Goal: Transaction & Acquisition: Book appointment/travel/reservation

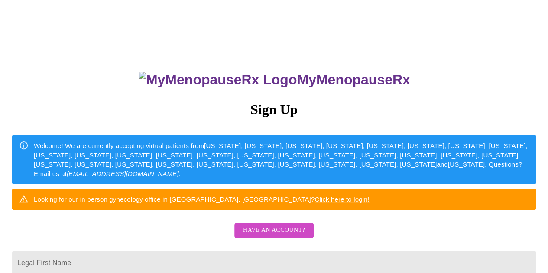
click at [272, 236] on span "Have an account?" at bounding box center [274, 230] width 62 height 11
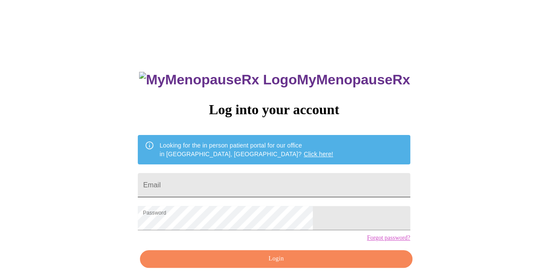
click at [275, 184] on input "Email" at bounding box center [274, 185] width 272 height 24
type input "[EMAIL_ADDRESS][DOMAIN_NAME]"
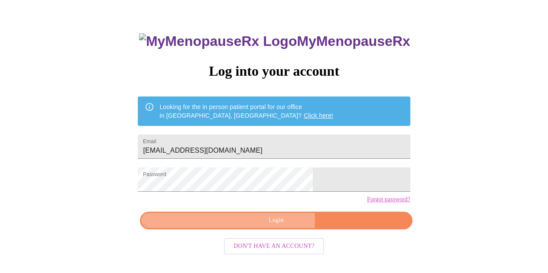
click at [269, 226] on span "Login" at bounding box center [276, 220] width 252 height 11
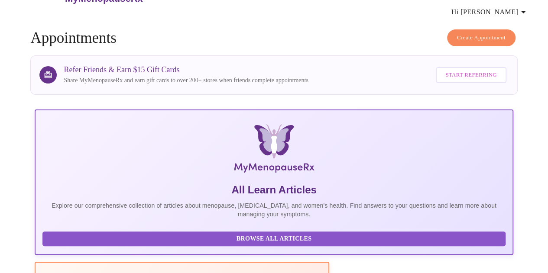
scroll to position [38, 0]
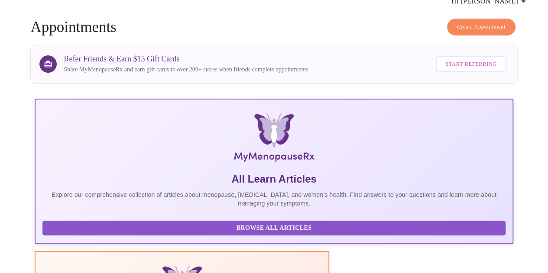
click at [472, 22] on span "Create Appointment" at bounding box center [481, 27] width 49 height 10
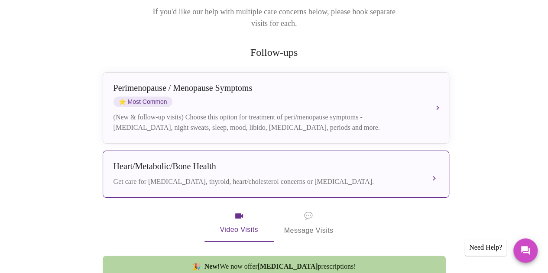
scroll to position [130, 0]
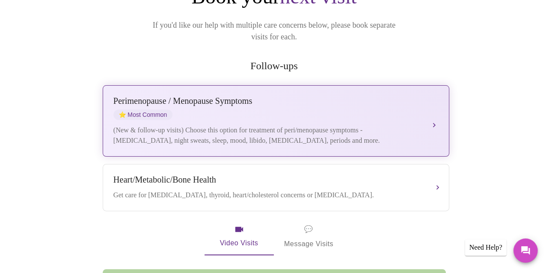
click at [318, 125] on div "(New & follow-up visits) Choose this option for treatment of peri/menopause sym…" at bounding box center [268, 135] width 308 height 21
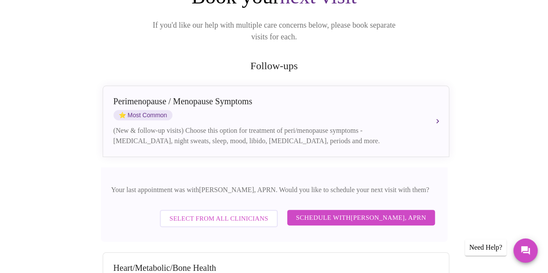
click at [338, 212] on span "Schedule with [PERSON_NAME], APRN" at bounding box center [361, 217] width 130 height 11
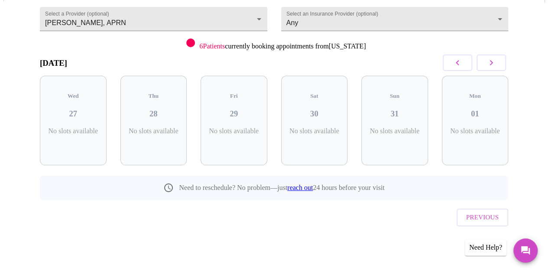
scroll to position [67, 0]
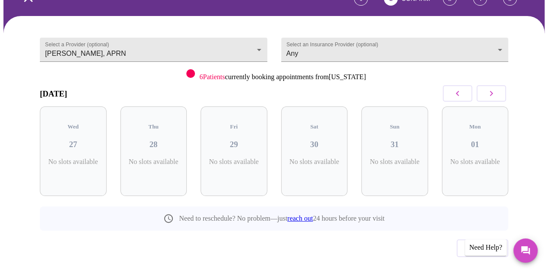
click at [491, 88] on icon "button" at bounding box center [491, 93] width 10 height 10
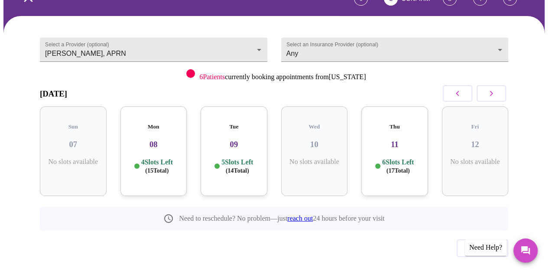
click at [491, 88] on icon "button" at bounding box center [491, 93] width 10 height 10
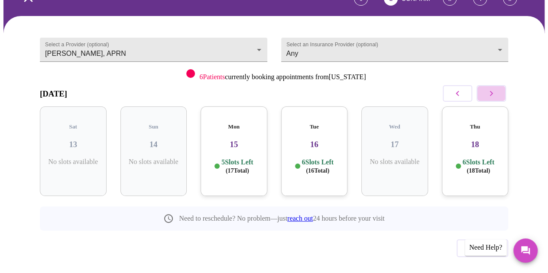
click at [491, 88] on icon "button" at bounding box center [491, 93] width 10 height 10
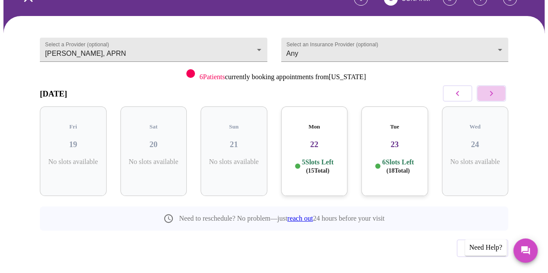
click at [491, 88] on icon "button" at bounding box center [491, 93] width 10 height 10
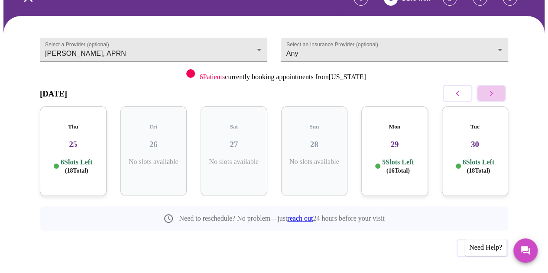
click at [491, 88] on icon "button" at bounding box center [491, 93] width 10 height 10
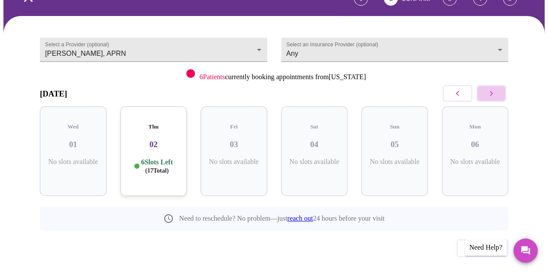
click at [491, 88] on icon "button" at bounding box center [491, 93] width 10 height 10
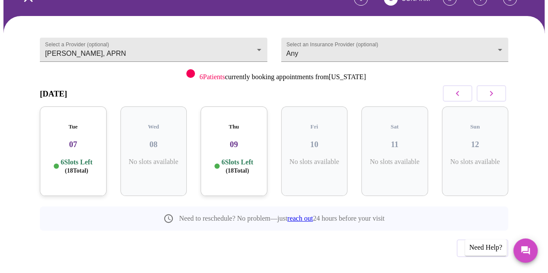
click at [491, 88] on icon "button" at bounding box center [491, 93] width 10 height 10
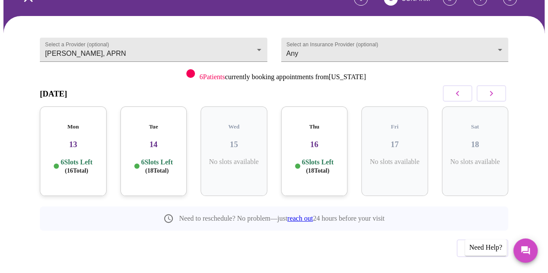
click at [491, 88] on icon "button" at bounding box center [491, 93] width 10 height 10
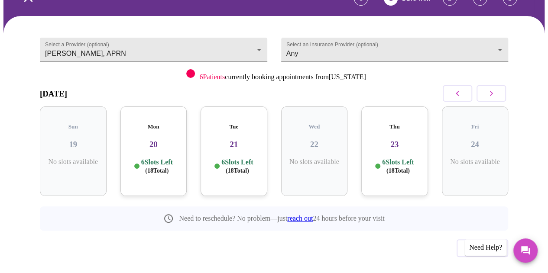
click at [491, 88] on icon "button" at bounding box center [491, 93] width 10 height 10
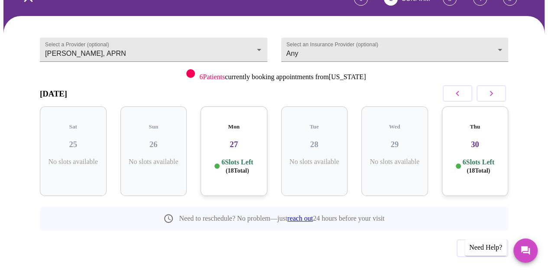
click at [491, 88] on icon "button" at bounding box center [491, 93] width 10 height 10
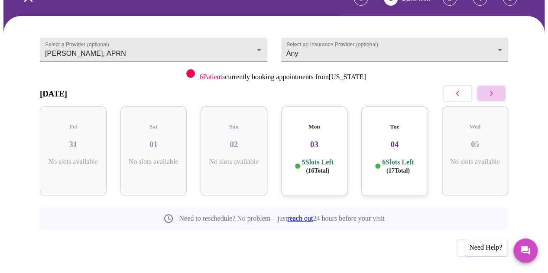
click at [491, 88] on icon "button" at bounding box center [491, 93] width 10 height 10
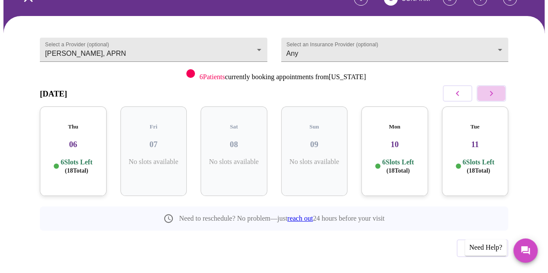
click at [491, 88] on icon "button" at bounding box center [491, 93] width 10 height 10
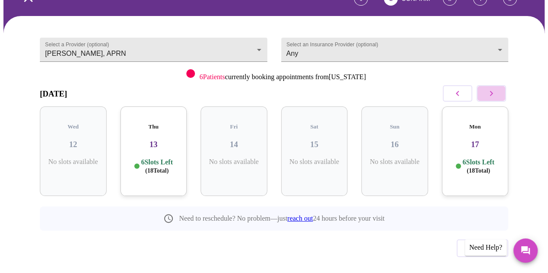
click at [491, 88] on icon "button" at bounding box center [491, 93] width 10 height 10
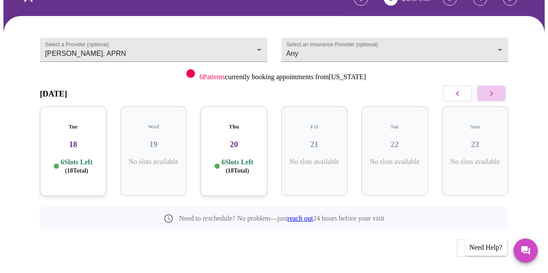
click at [491, 88] on icon "button" at bounding box center [491, 93] width 10 height 10
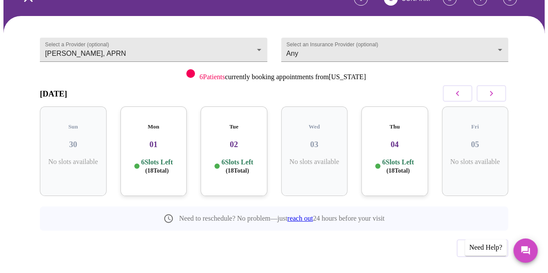
click at [491, 88] on icon "button" at bounding box center [491, 93] width 10 height 10
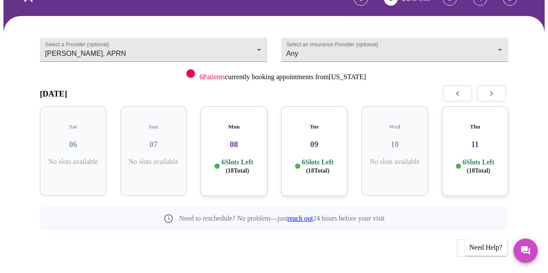
click at [491, 88] on icon "button" at bounding box center [491, 93] width 10 height 10
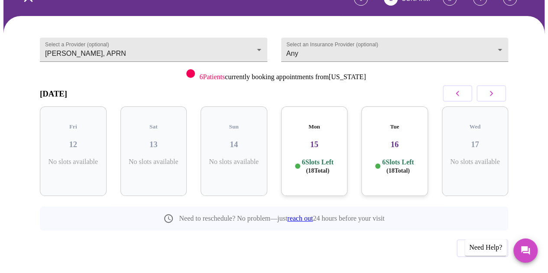
click at [491, 88] on icon "button" at bounding box center [491, 93] width 10 height 10
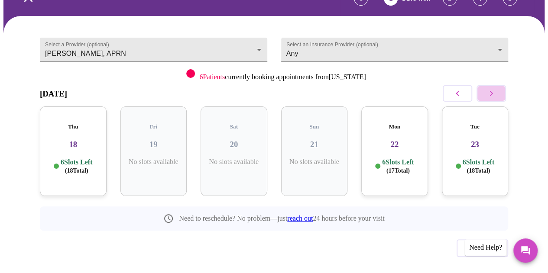
click at [491, 88] on icon "button" at bounding box center [491, 93] width 10 height 10
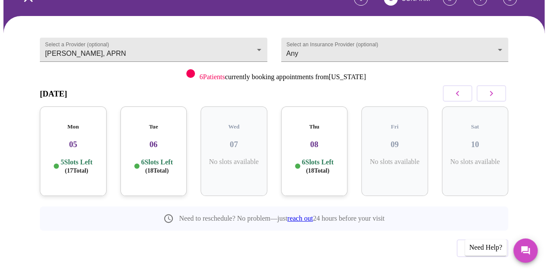
click at [491, 88] on icon "button" at bounding box center [491, 93] width 10 height 10
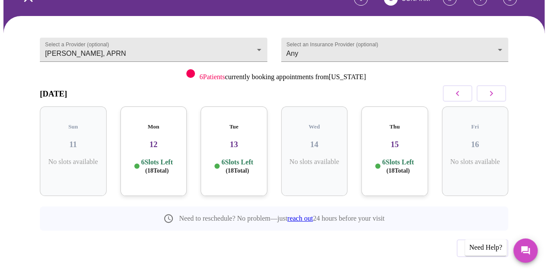
click at [160, 168] on span "( 18 Total)" at bounding box center [156, 171] width 23 height 7
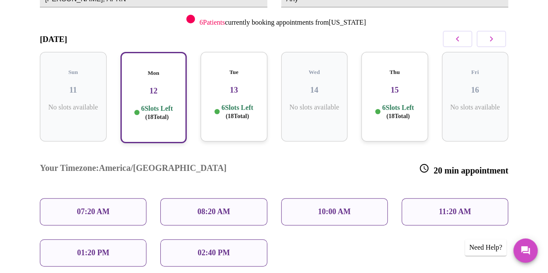
scroll to position [153, 0]
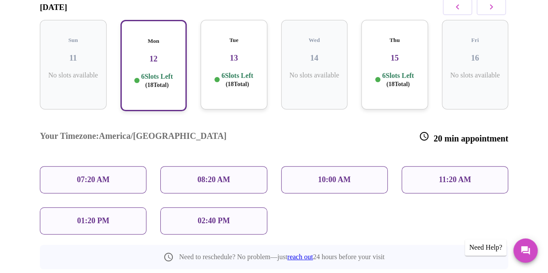
click at [234, 81] on span "( 18 Total)" at bounding box center [237, 84] width 23 height 7
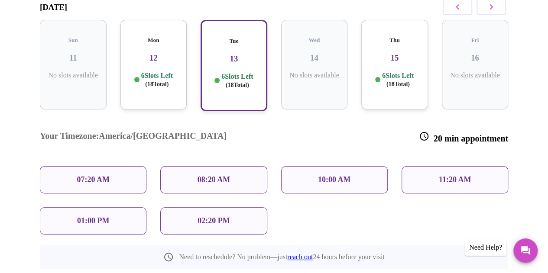
click at [225, 72] on p "6 Slots Left ( 18 Total)" at bounding box center [237, 80] width 32 height 17
click at [148, 72] on p "6 Slots Left ( 18 Total)" at bounding box center [157, 80] width 32 height 17
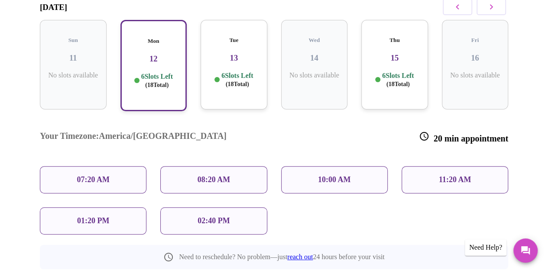
click at [233, 46] on div "Tue 13 6 Slots Left ( 18 Total)" at bounding box center [234, 65] width 67 height 90
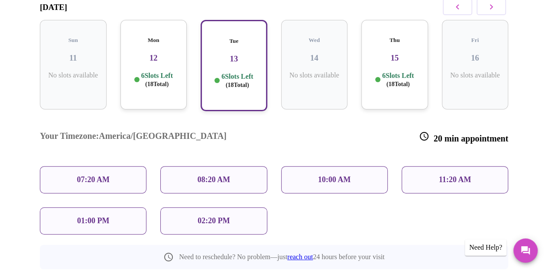
click at [393, 72] on p "6 Slots Left ( 18 Total)" at bounding box center [398, 80] width 32 height 17
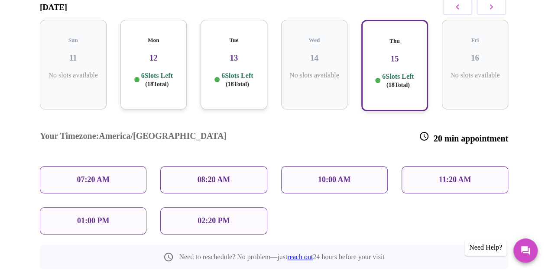
click at [111, 166] on div "07:20 AM" at bounding box center [93, 179] width 107 height 27
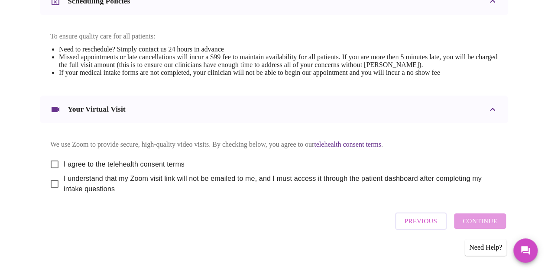
scroll to position [0, 0]
click at [437, 219] on span "Previous" at bounding box center [421, 221] width 33 height 11
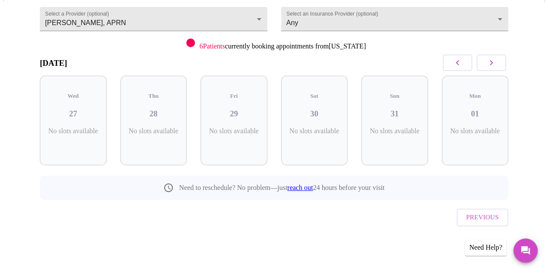
scroll to position [67, 0]
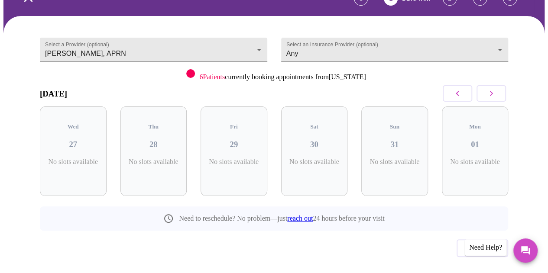
click at [494, 88] on icon "button" at bounding box center [491, 93] width 10 height 10
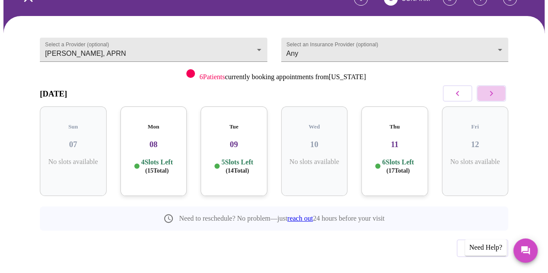
click at [494, 88] on icon "button" at bounding box center [491, 93] width 10 height 10
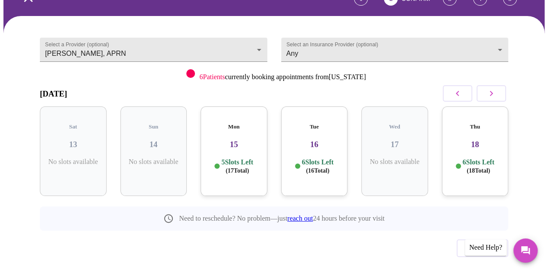
click at [493, 91] on icon "button" at bounding box center [491, 93] width 3 height 5
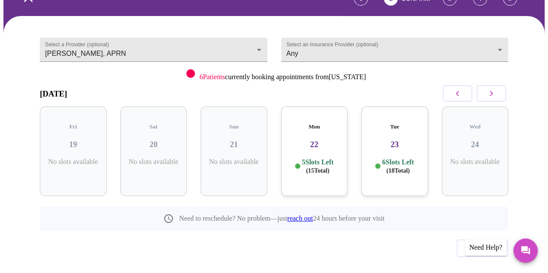
click at [493, 91] on icon "button" at bounding box center [491, 93] width 3 height 5
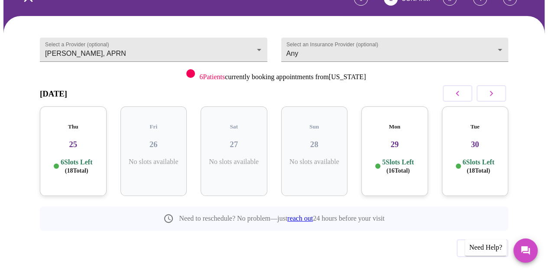
click at [493, 91] on icon "button" at bounding box center [491, 93] width 3 height 5
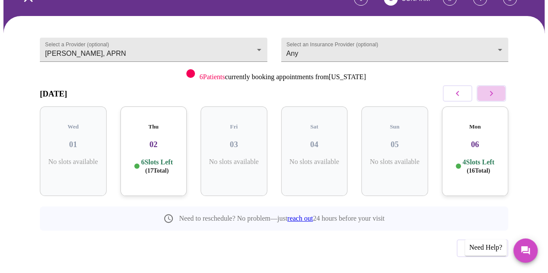
click at [493, 91] on icon "button" at bounding box center [491, 93] width 3 height 5
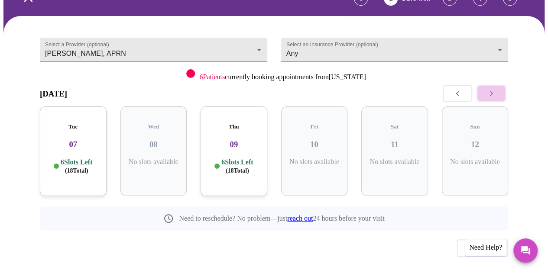
click at [493, 91] on icon "button" at bounding box center [491, 93] width 3 height 5
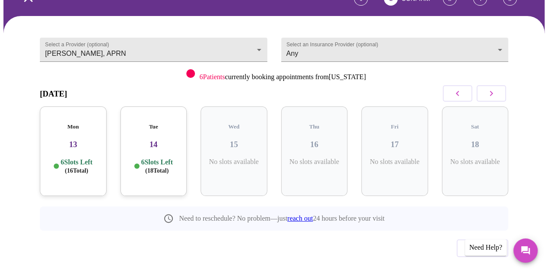
click at [493, 91] on icon "button" at bounding box center [491, 93] width 3 height 5
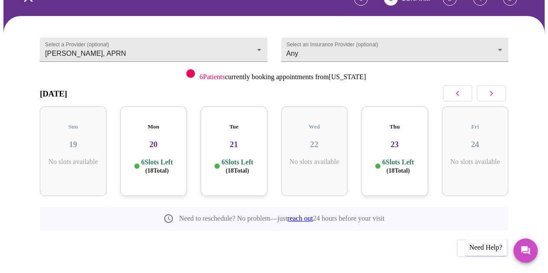
click at [493, 91] on icon "button" at bounding box center [491, 93] width 3 height 5
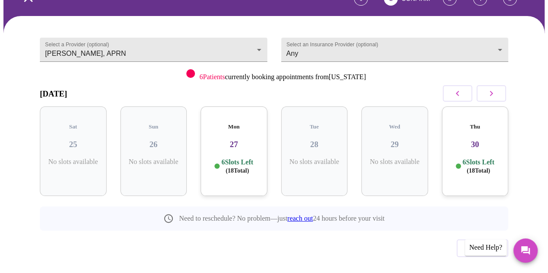
click at [493, 91] on icon "button" at bounding box center [491, 93] width 3 height 5
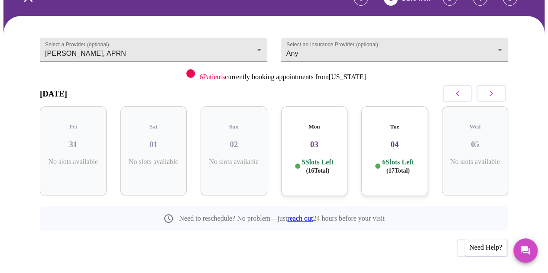
click at [493, 91] on icon "button" at bounding box center [491, 93] width 3 height 5
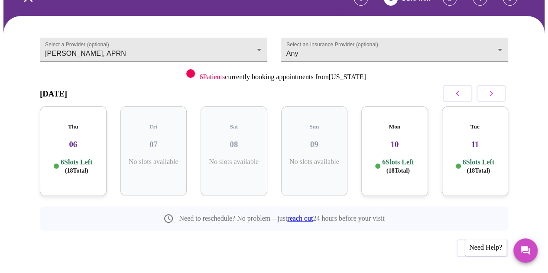
click at [493, 91] on icon "button" at bounding box center [491, 93] width 3 height 5
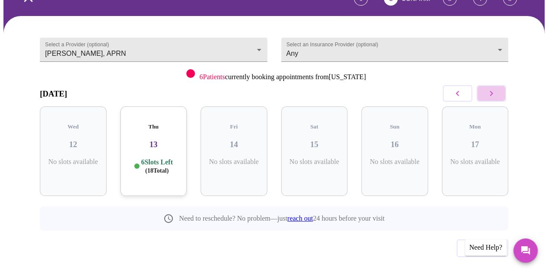
click at [493, 91] on icon "button" at bounding box center [491, 93] width 3 height 5
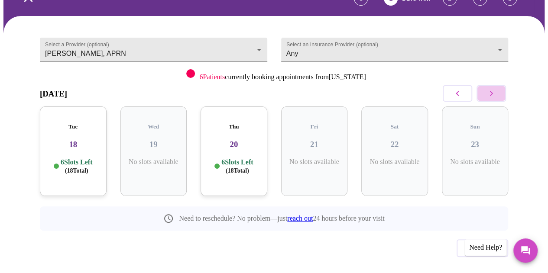
click at [493, 91] on icon "button" at bounding box center [491, 93] width 3 height 5
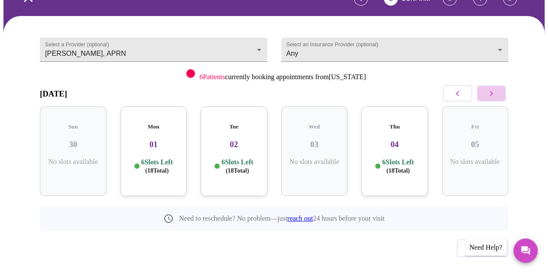
click at [493, 91] on icon "button" at bounding box center [491, 93] width 3 height 5
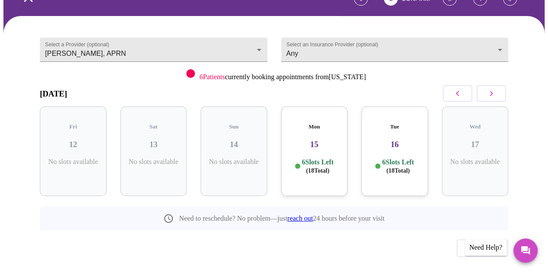
click at [494, 88] on icon "button" at bounding box center [491, 93] width 10 height 10
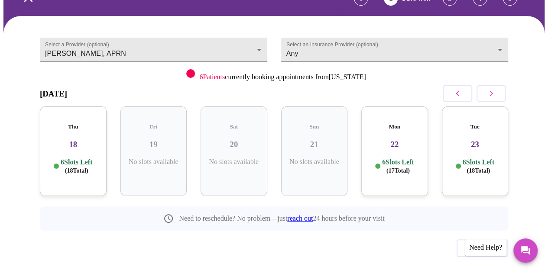
click at [494, 88] on icon "button" at bounding box center [491, 93] width 10 height 10
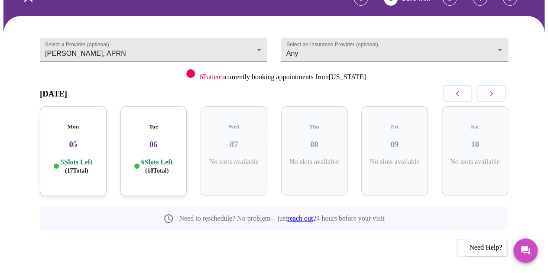
click at [494, 88] on icon "button" at bounding box center [491, 93] width 10 height 10
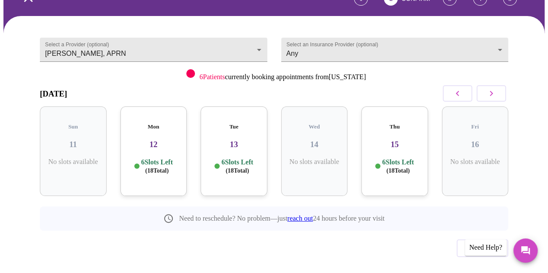
click at [159, 155] on div "Mon 12 6 Slots Left ( 18 Total)" at bounding box center [153, 152] width 67 height 90
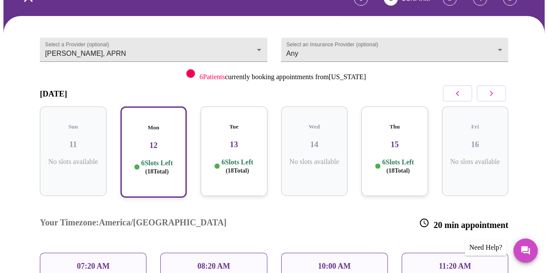
click at [124, 253] on div "07:20 AM" at bounding box center [93, 266] width 107 height 27
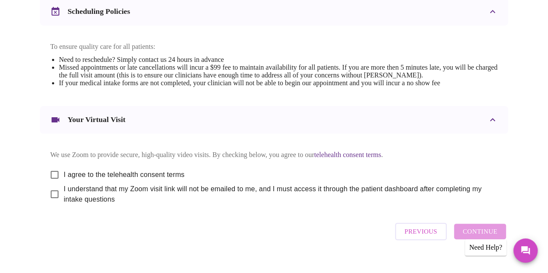
scroll to position [357, 0]
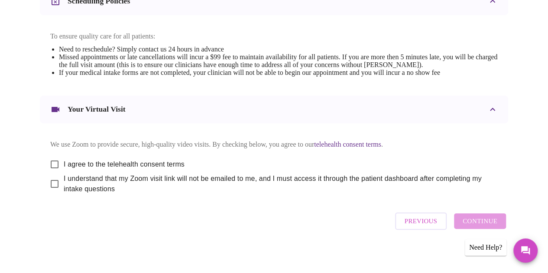
click at [52, 161] on input "I agree to the telehealth consent terms" at bounding box center [55, 165] width 18 height 18
checkbox input "true"
click at [52, 182] on input "I understand that my Zoom visit link will not be emailed to me, and I must acce…" at bounding box center [55, 184] width 18 height 18
checkbox input "true"
click at [484, 223] on span "Continue" at bounding box center [480, 221] width 35 height 11
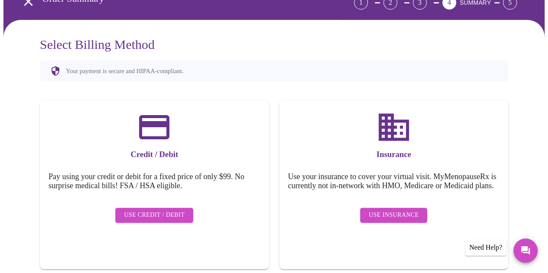
scroll to position [87, 0]
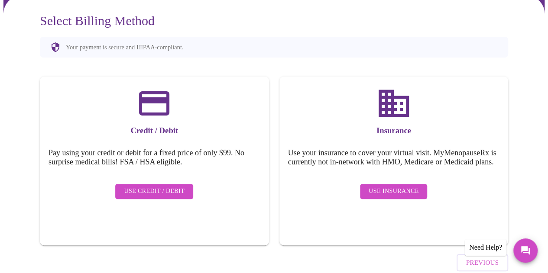
click at [390, 186] on span "Use Insurance" at bounding box center [394, 191] width 50 height 11
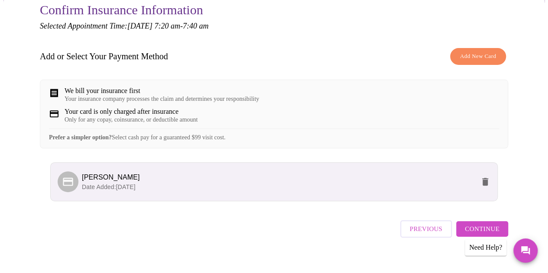
scroll to position [102, 0]
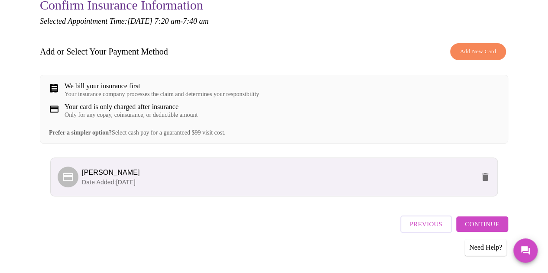
click at [479, 219] on span "Continue" at bounding box center [482, 224] width 35 height 11
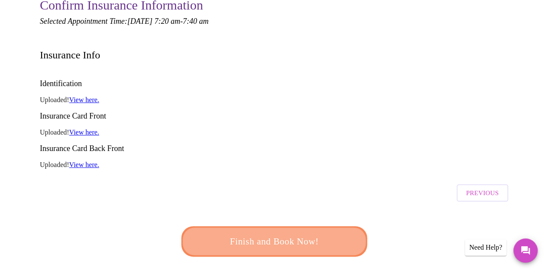
click at [296, 234] on span "Finish and Book Now!" at bounding box center [274, 242] width 160 height 16
